Goal: Check status: Check status

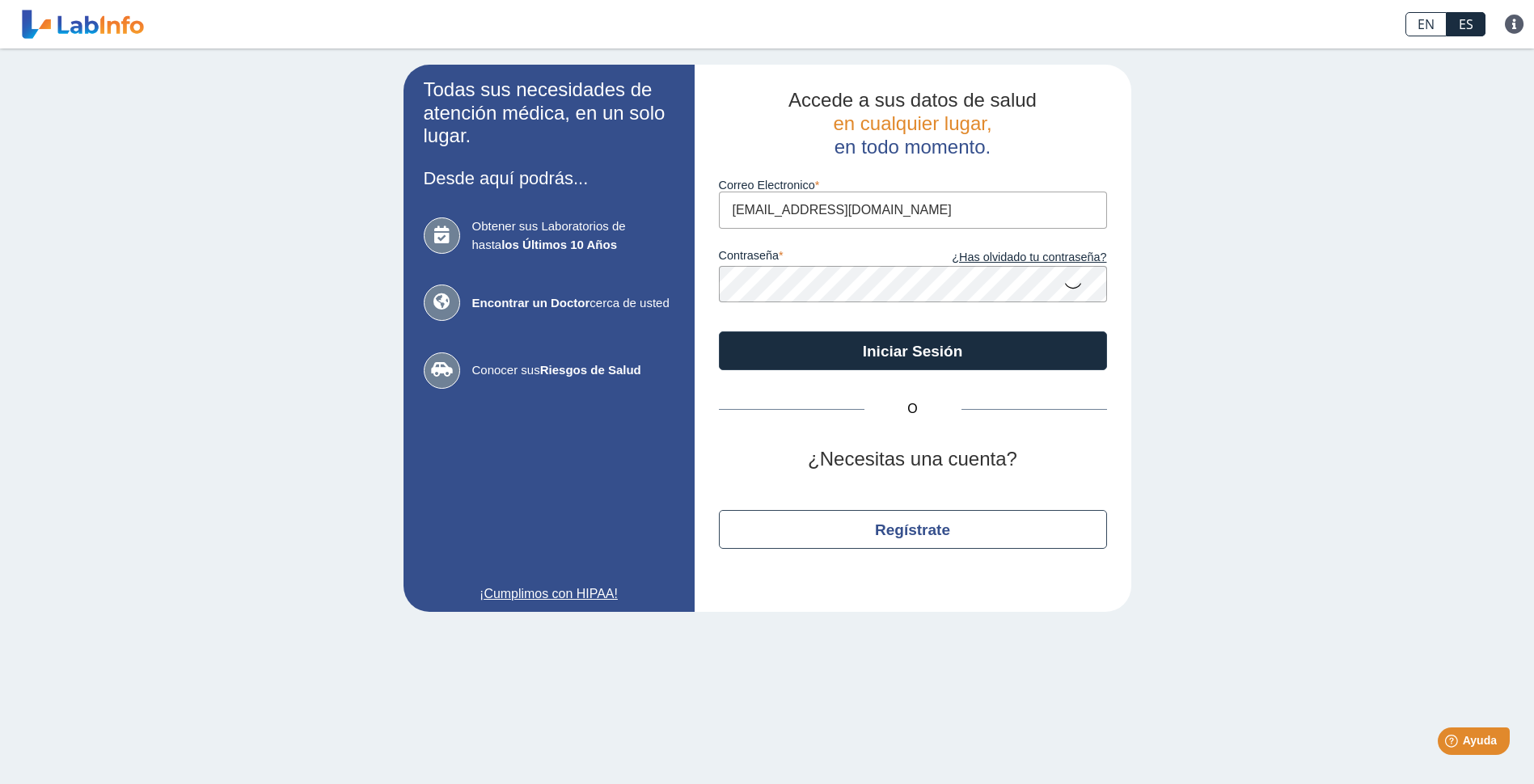
type input "[EMAIL_ADDRESS][DOMAIN_NAME]"
click at [718, 332] on button "Iniciar Sesión" at bounding box center [912, 351] width 388 height 38
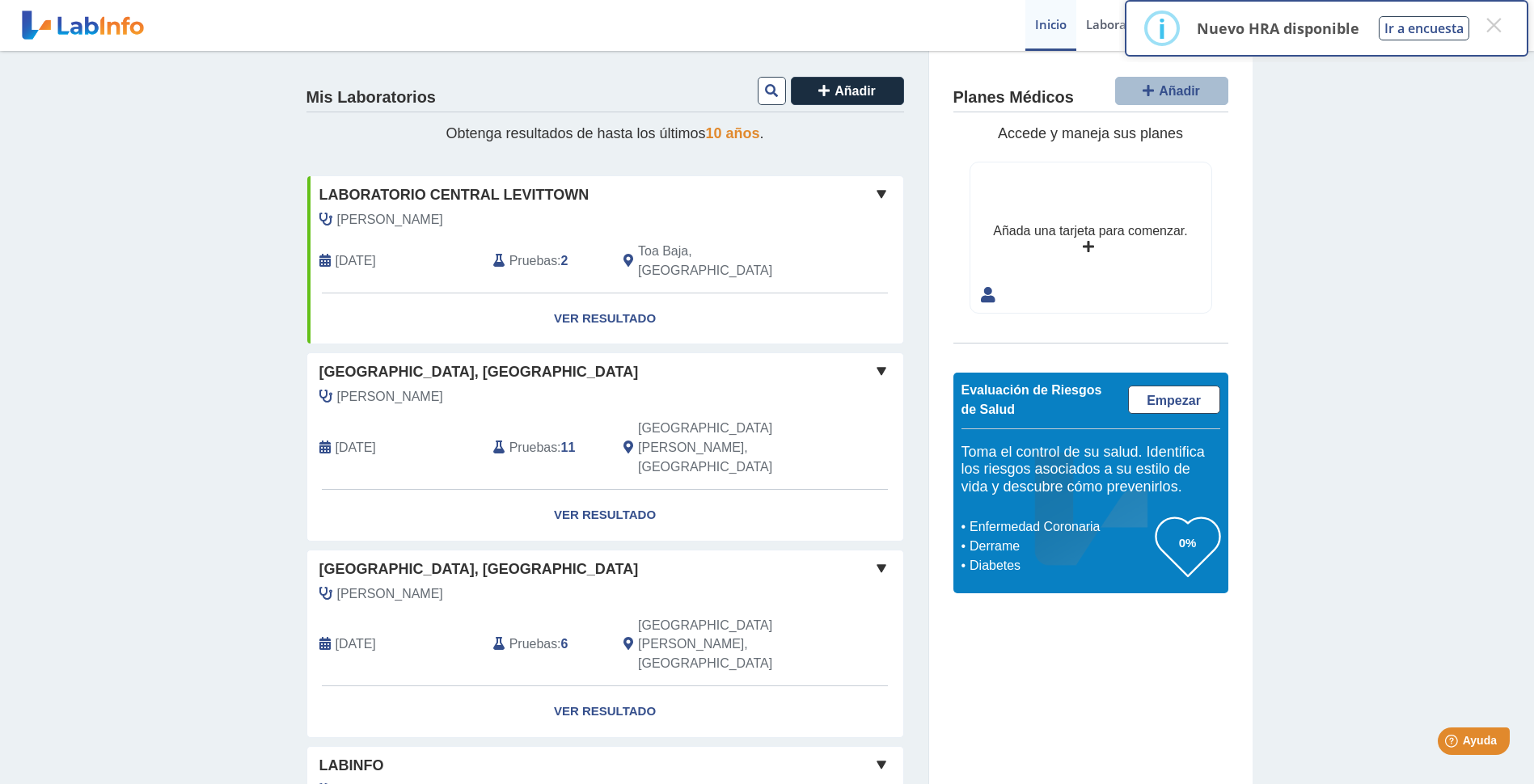
click at [133, 428] on div "Mis Laboratorios Añadir Obtenga resultados de hasta los últimos 10 años . Labor…" at bounding box center [767, 689] width 1534 height 1276
click at [155, 473] on div "Mis Laboratorios Añadir Obtenga resultados de hasta los últimos 10 años . Labor…" at bounding box center [767, 689] width 1534 height 1276
click at [582, 490] on link "Ver Resultado" at bounding box center [605, 516] width 596 height 51
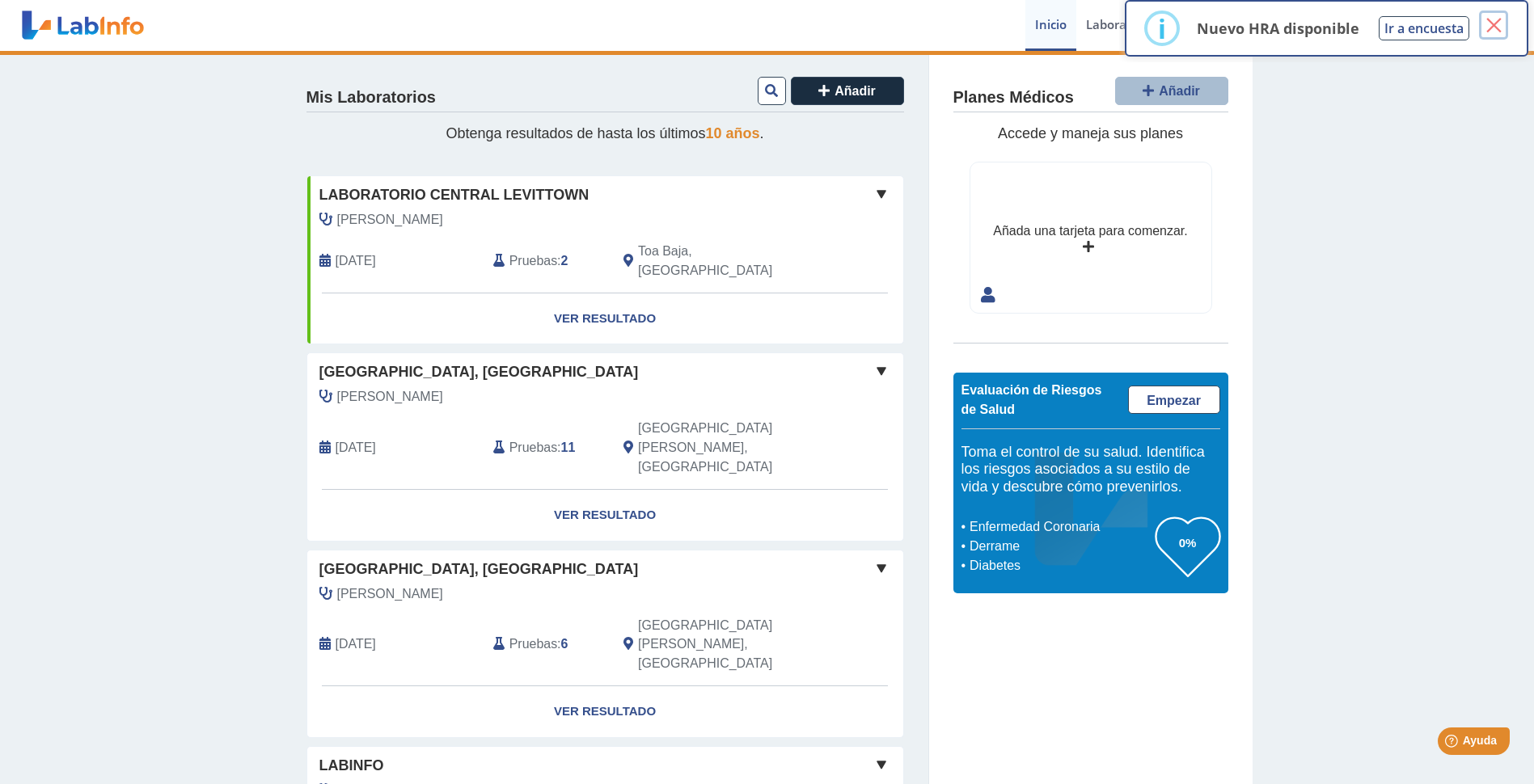
click at [1496, 18] on button "×" at bounding box center [1494, 25] width 29 height 29
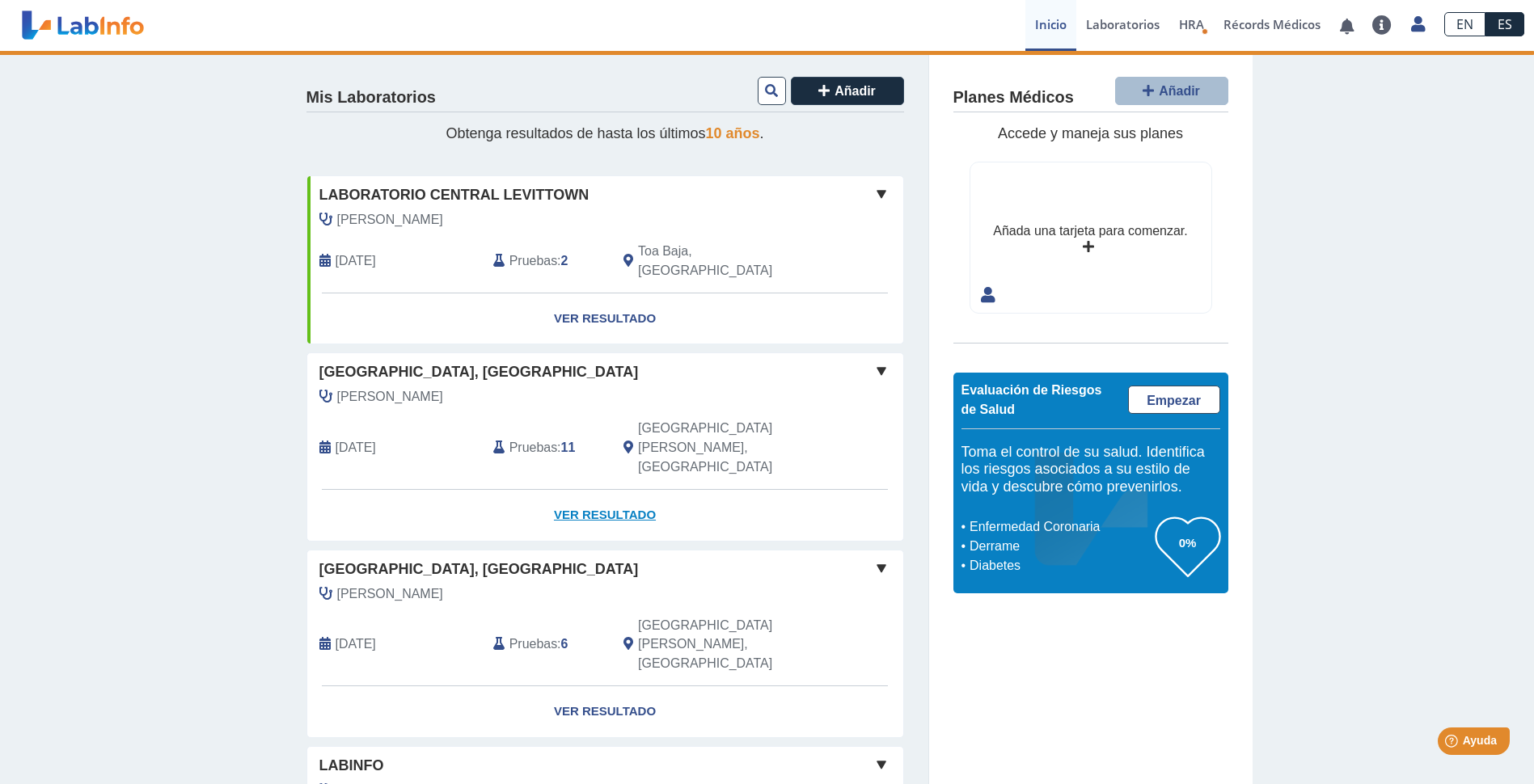
click at [583, 490] on link "Ver Resultado" at bounding box center [605, 516] width 596 height 51
click at [754, 361] on div "[GEOGRAPHIC_DATA], [GEOGRAPHIC_DATA]" at bounding box center [605, 372] width 596 height 22
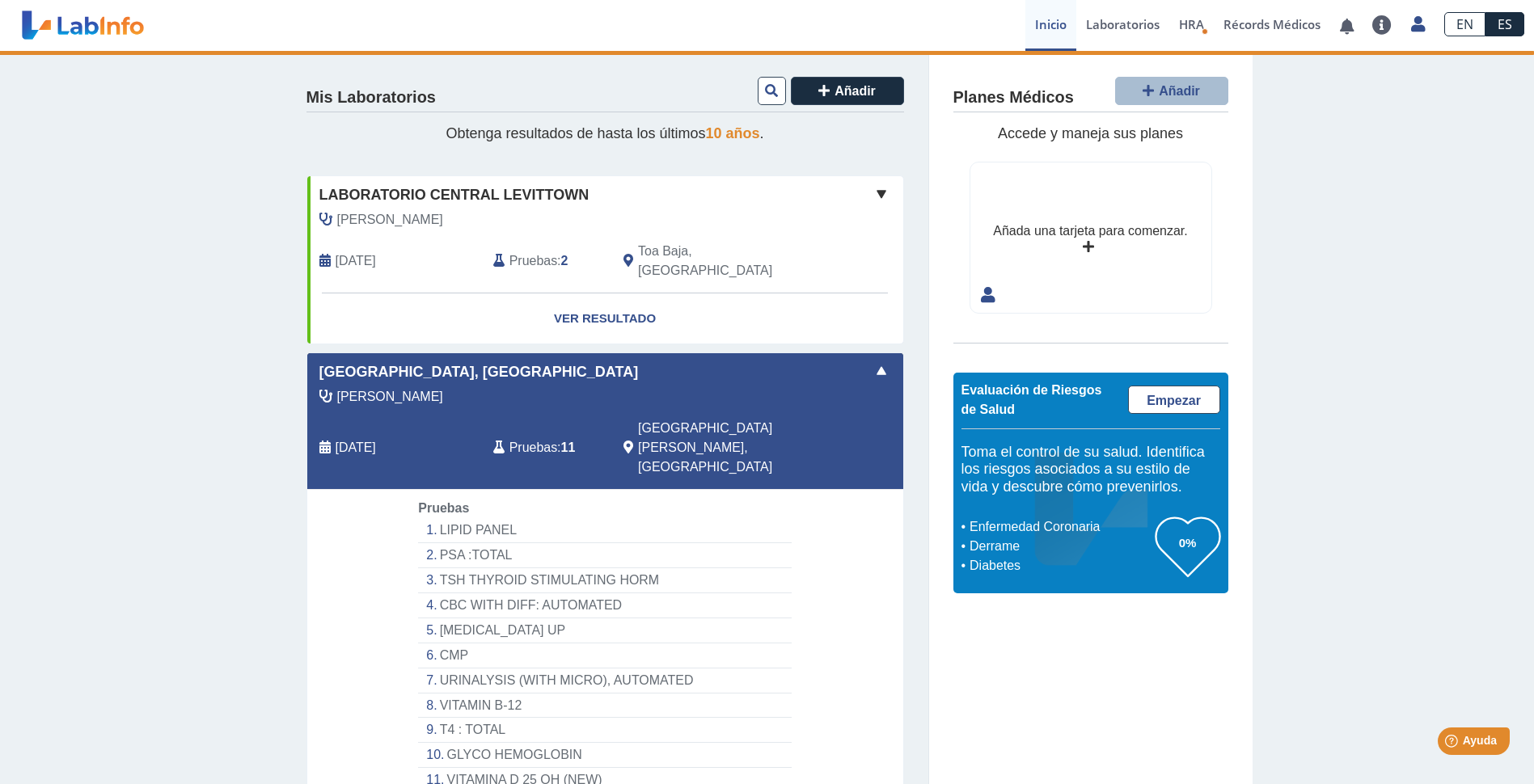
scroll to position [81, 0]
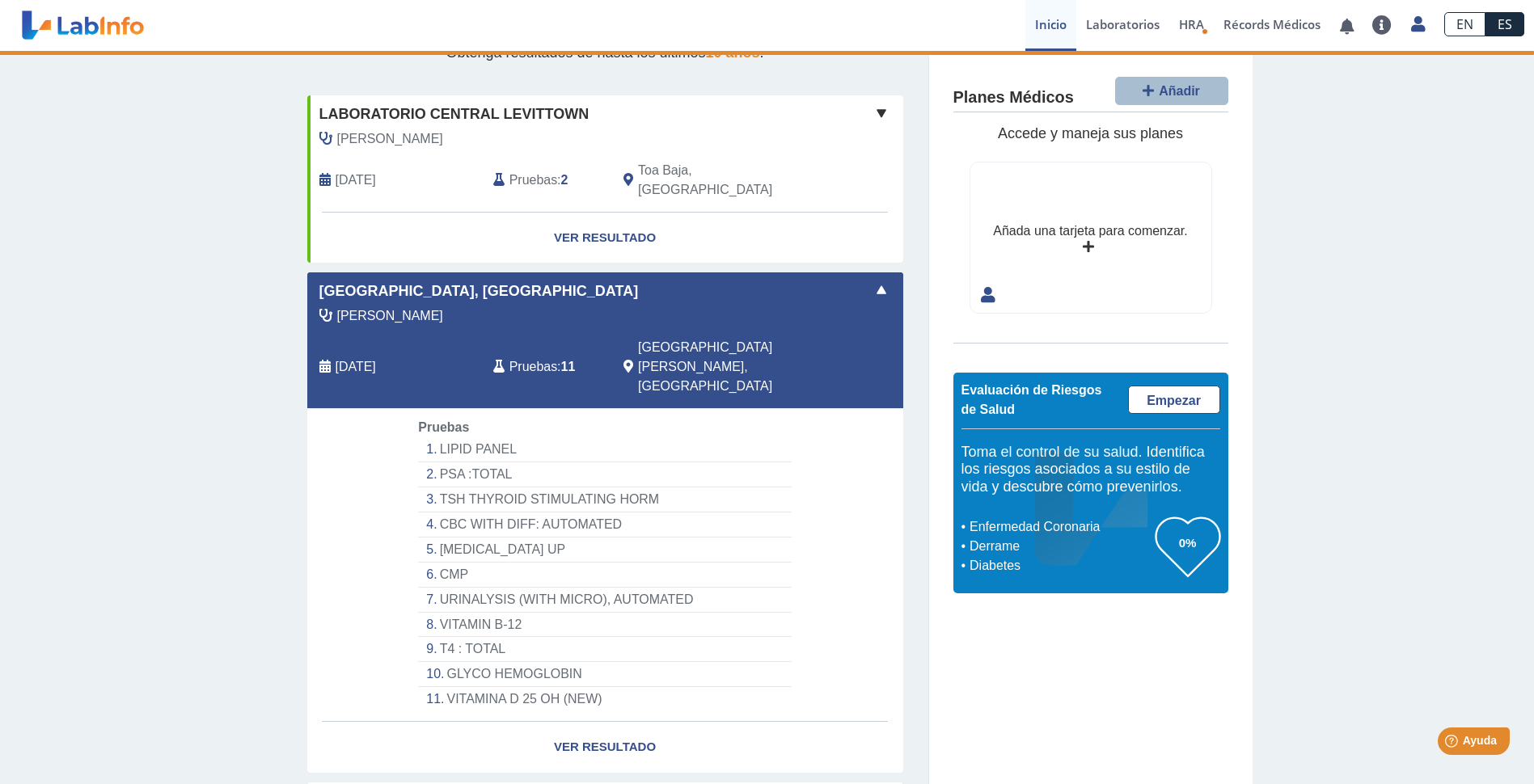
click at [477, 613] on li "VITAMIN B-12" at bounding box center [604, 625] width 373 height 25
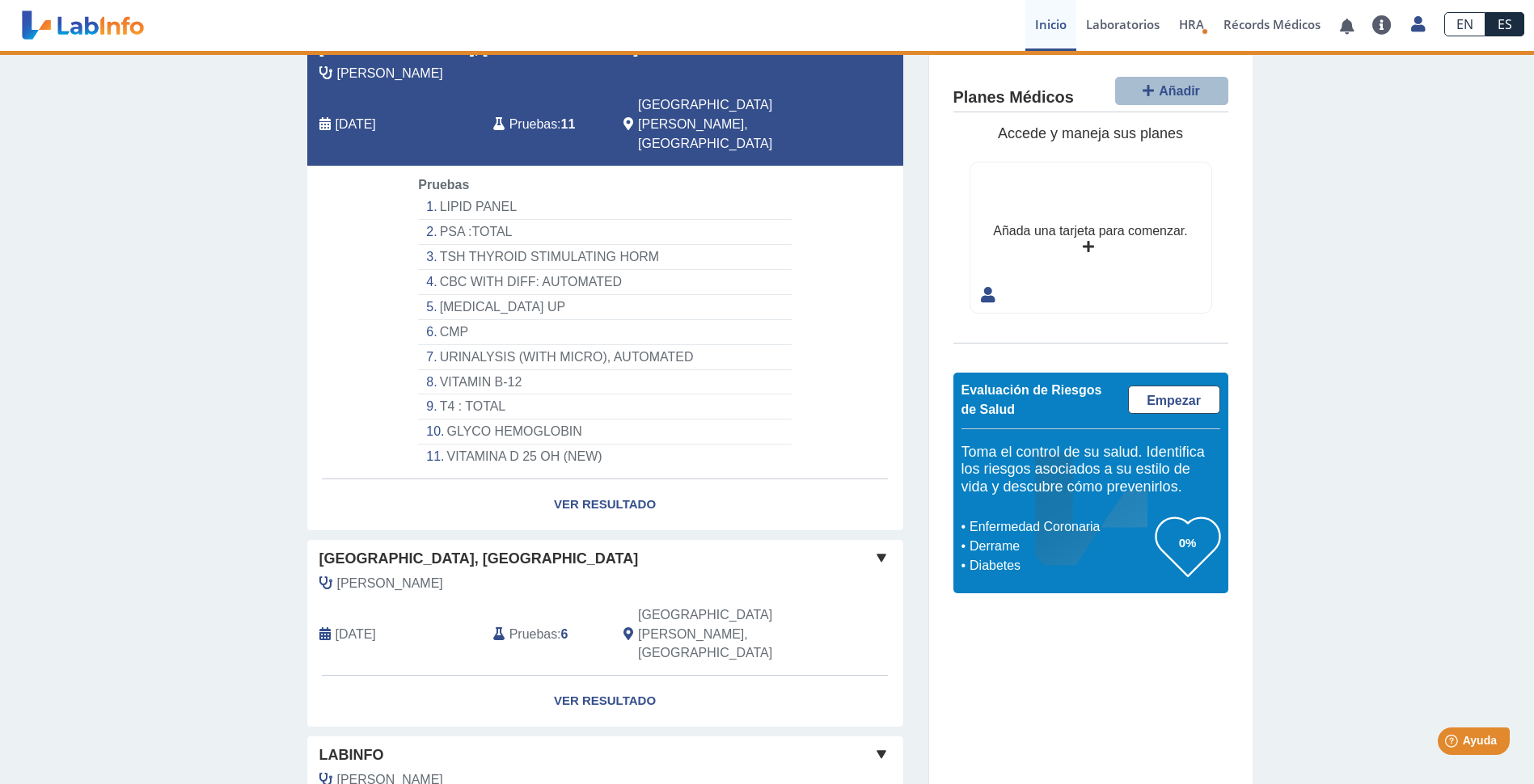
scroll to position [404, 0]
